Goal: Check status: Check status

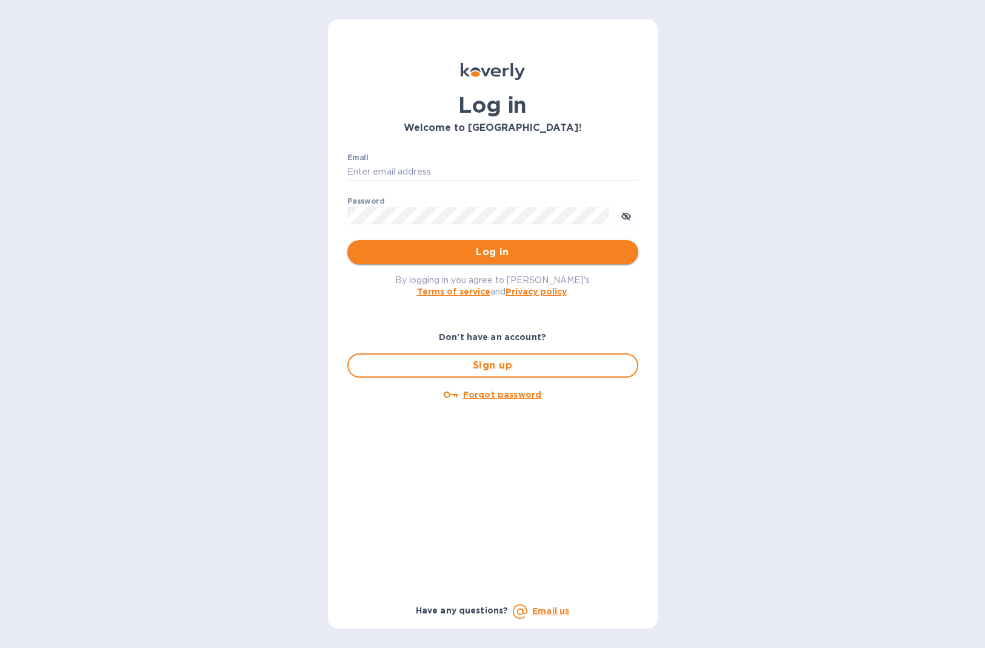
type input "cinziac@rssiusa.com"
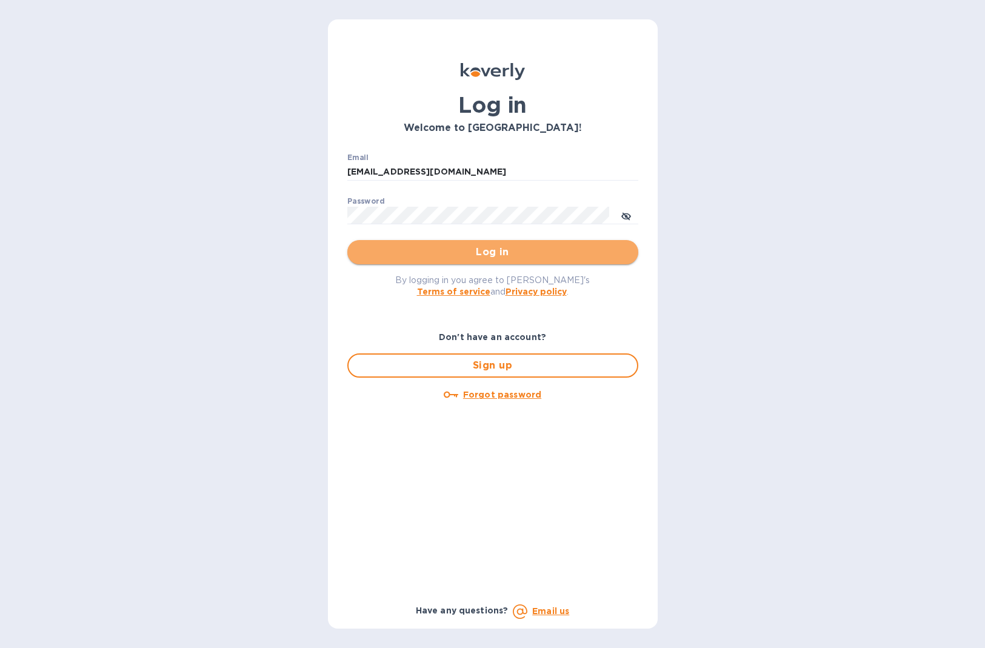
click at [482, 250] on span "Log in" at bounding box center [493, 252] width 272 height 15
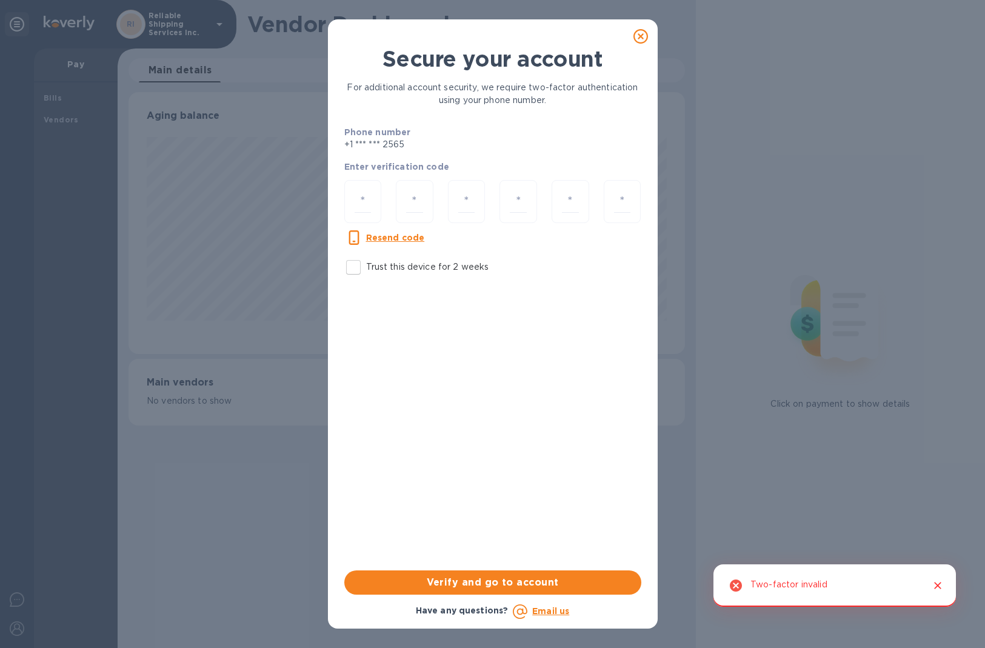
scroll to position [262, 556]
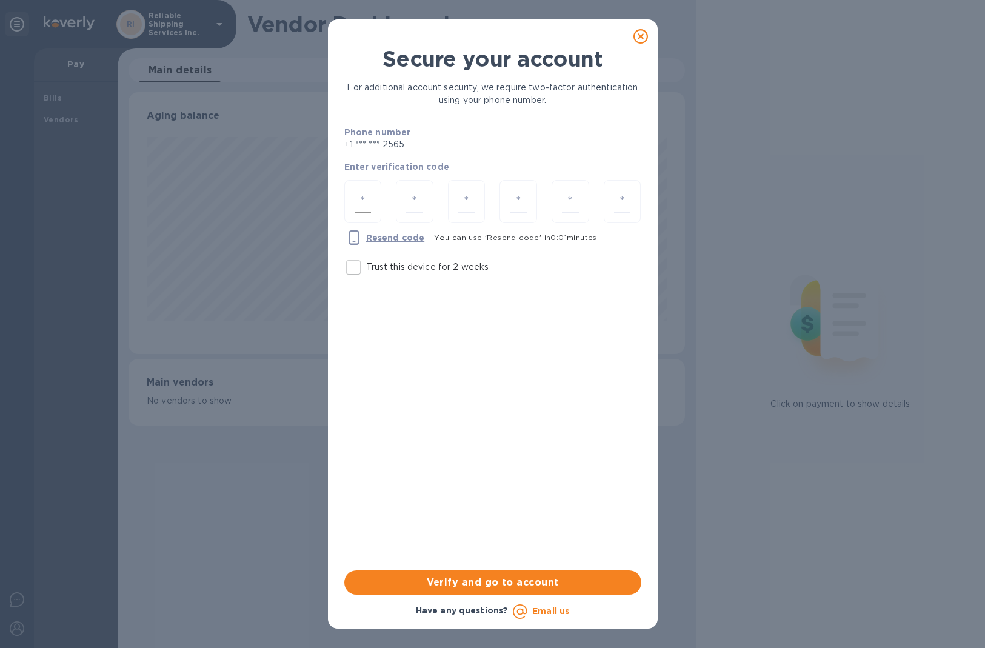
click at [368, 201] on input "number" at bounding box center [363, 201] width 17 height 22
type input "4"
type input "9"
type input "8"
type input "5"
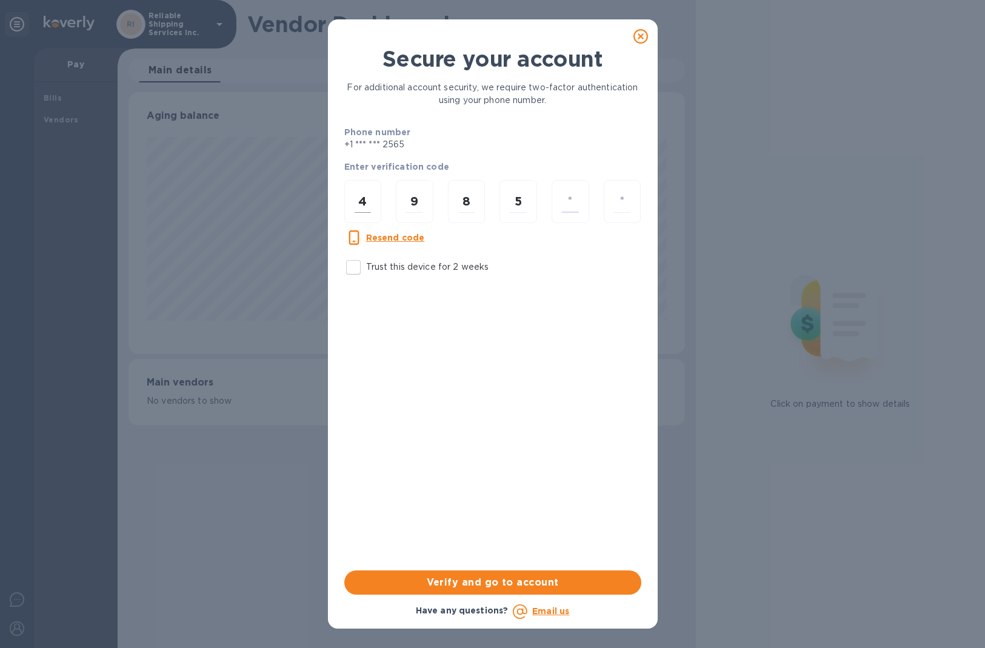
type input "9"
type input "2"
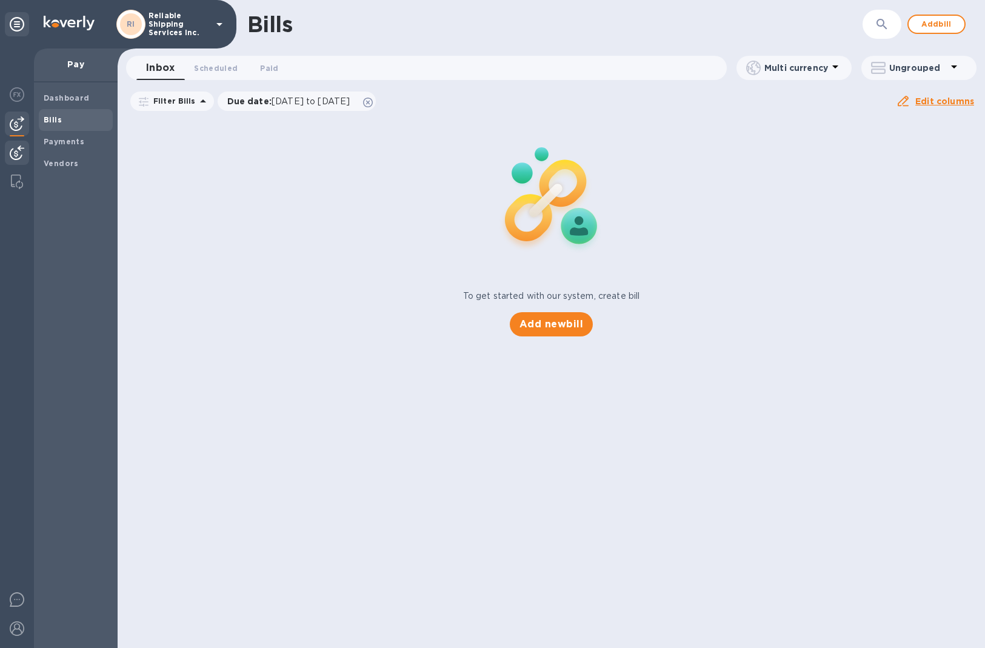
click at [19, 155] on img at bounding box center [17, 152] width 15 height 15
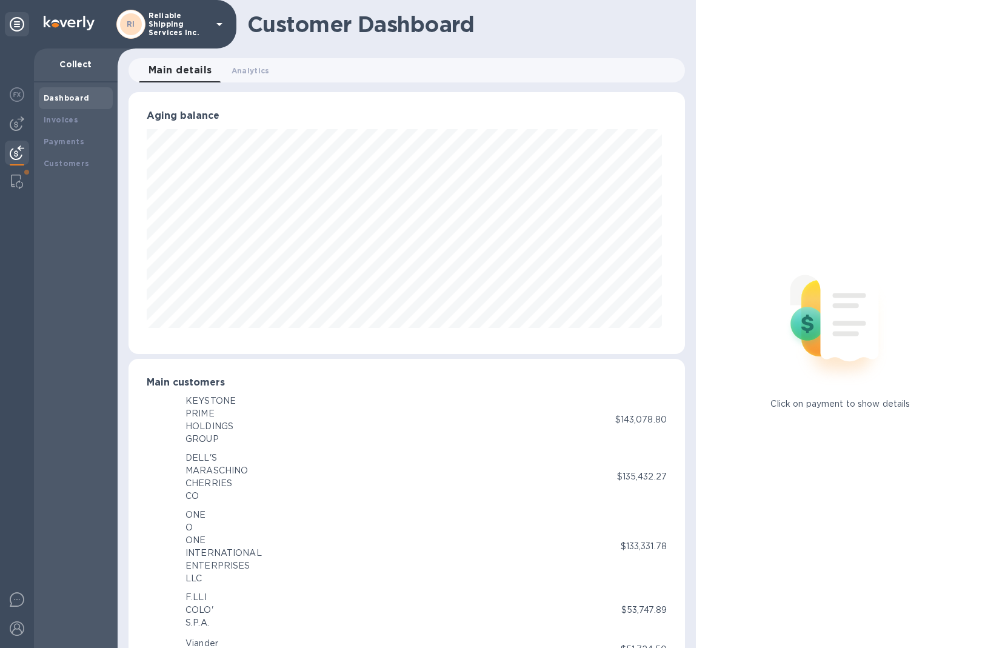
scroll to position [605805, 605515]
click at [555, 45] on div "Customer Dashboard" at bounding box center [407, 24] width 578 height 48
click at [91, 144] on div "Payments" at bounding box center [76, 142] width 64 height 12
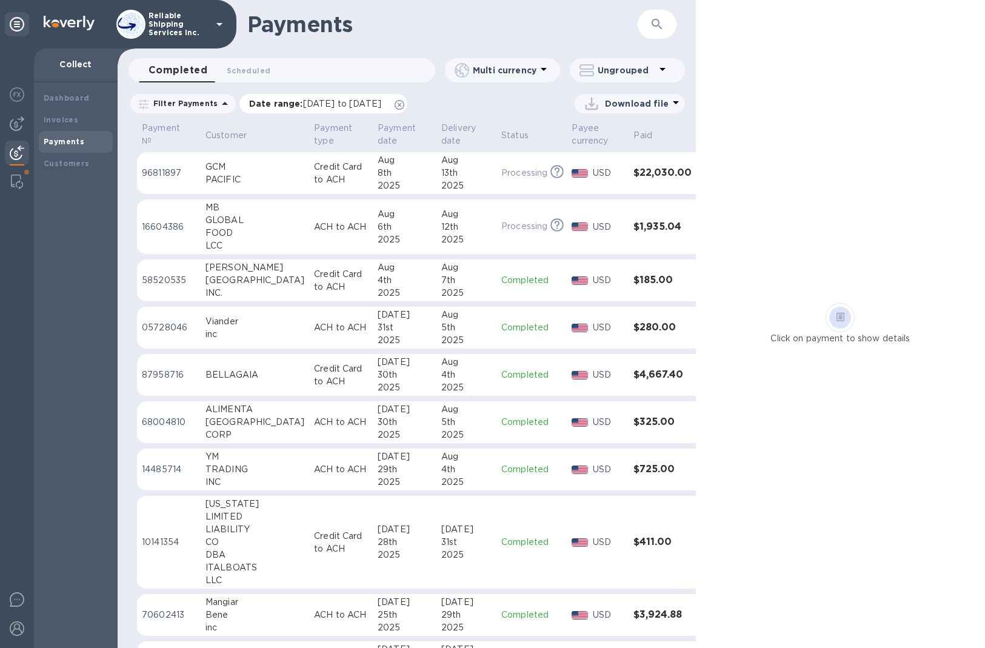
click at [404, 108] on icon at bounding box center [400, 105] width 10 height 10
